Goal: Task Accomplishment & Management: Manage account settings

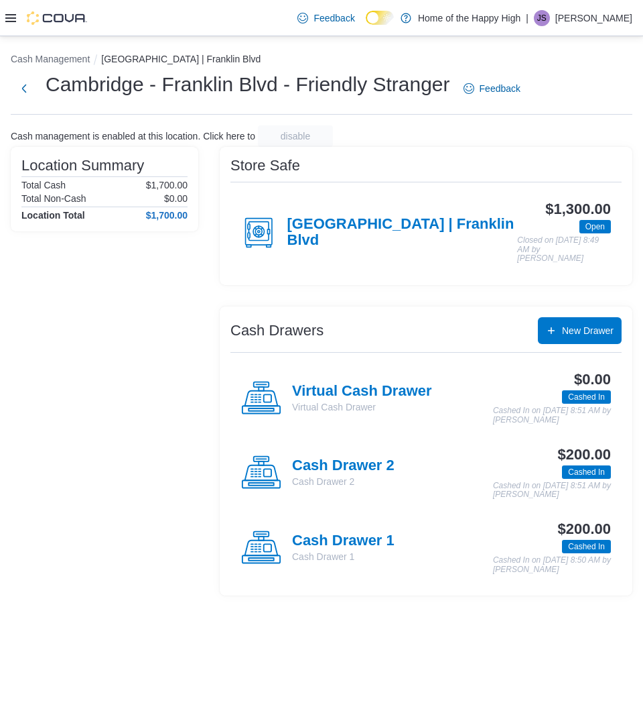
click at [573, 19] on div "| JS [PERSON_NAME]" at bounding box center [579, 18] width 107 height 16
click at [574, 137] on button "Sign Out" at bounding box center [565, 133] width 123 height 21
